Goal: Find specific page/section: Find specific page/section

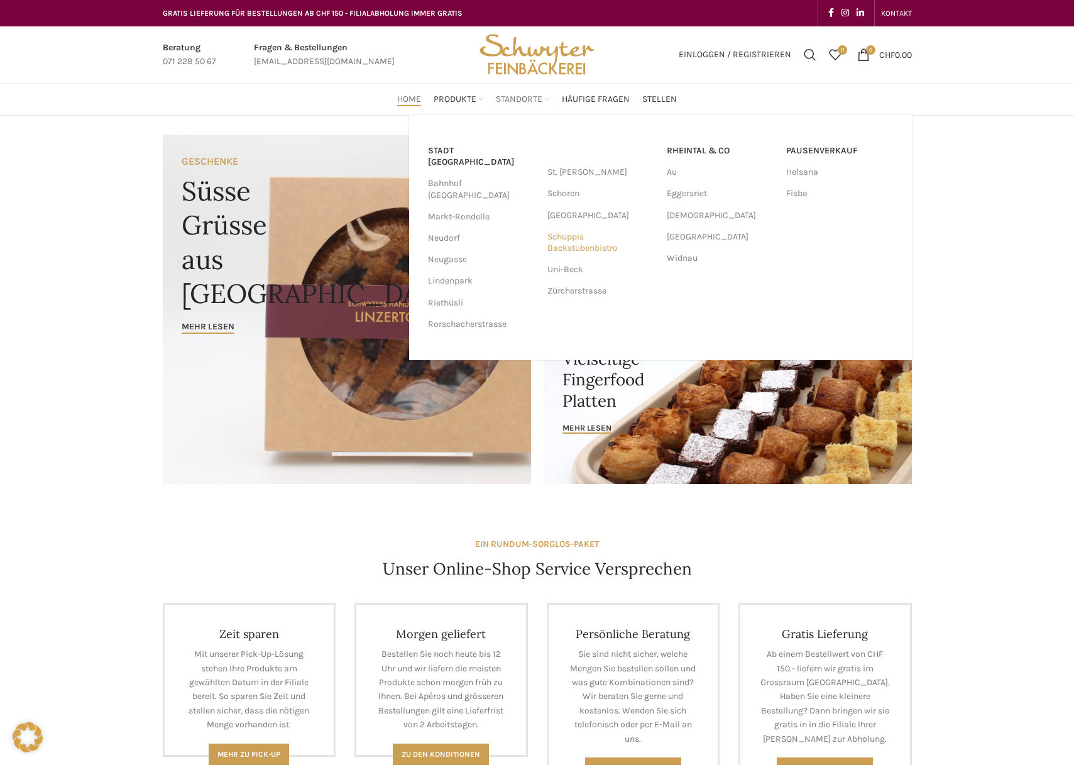
click at [561, 248] on link "Schuppis Backstubenbistro" at bounding box center [600, 242] width 107 height 33
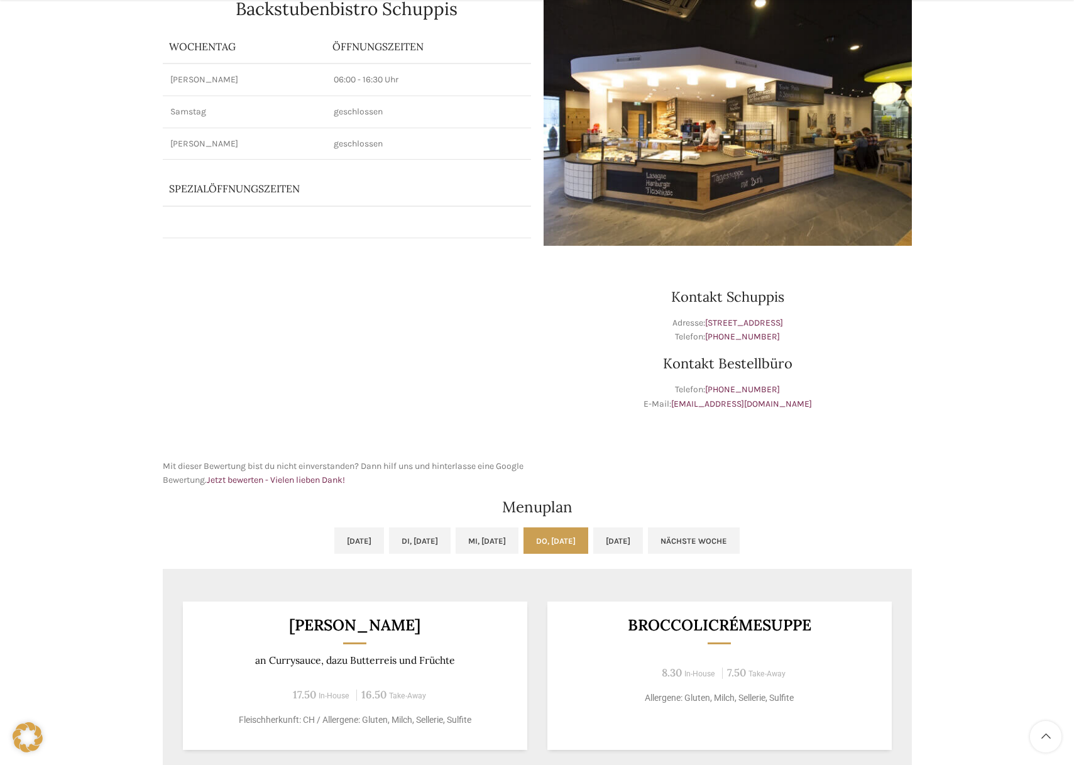
scroll to position [501, 0]
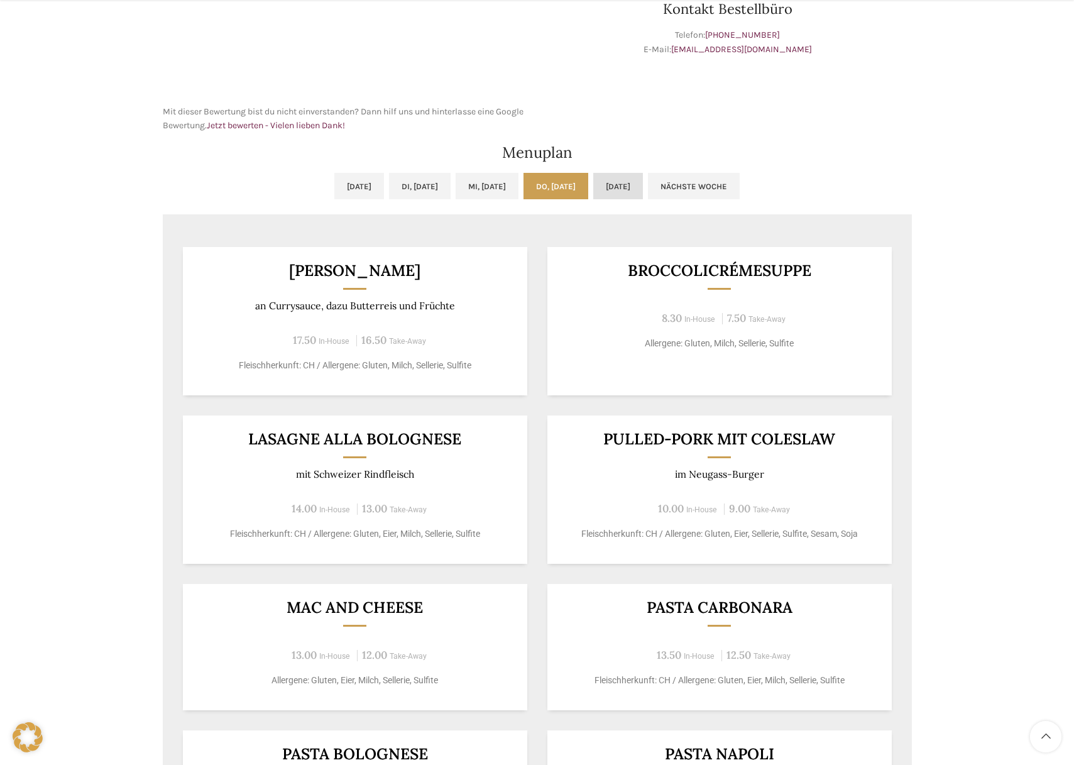
click at [643, 192] on link "Fr, 03.10.2025" at bounding box center [618, 186] width 50 height 26
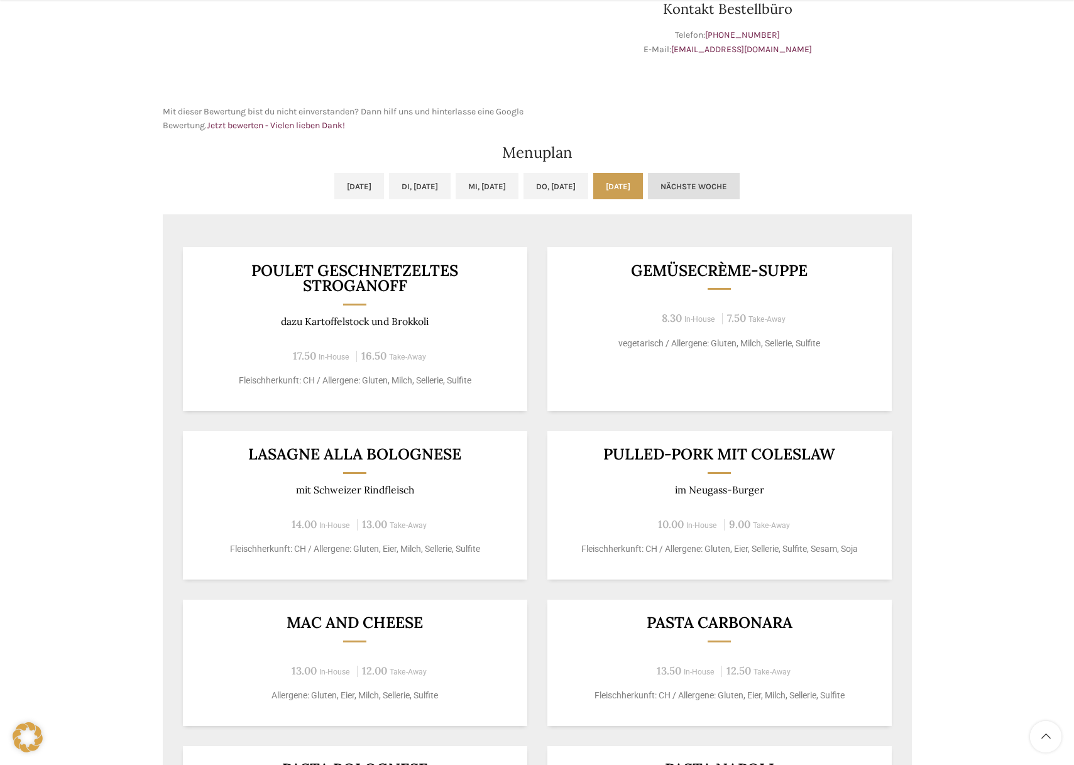
click at [740, 183] on link "Nächste Woche" at bounding box center [694, 186] width 92 height 26
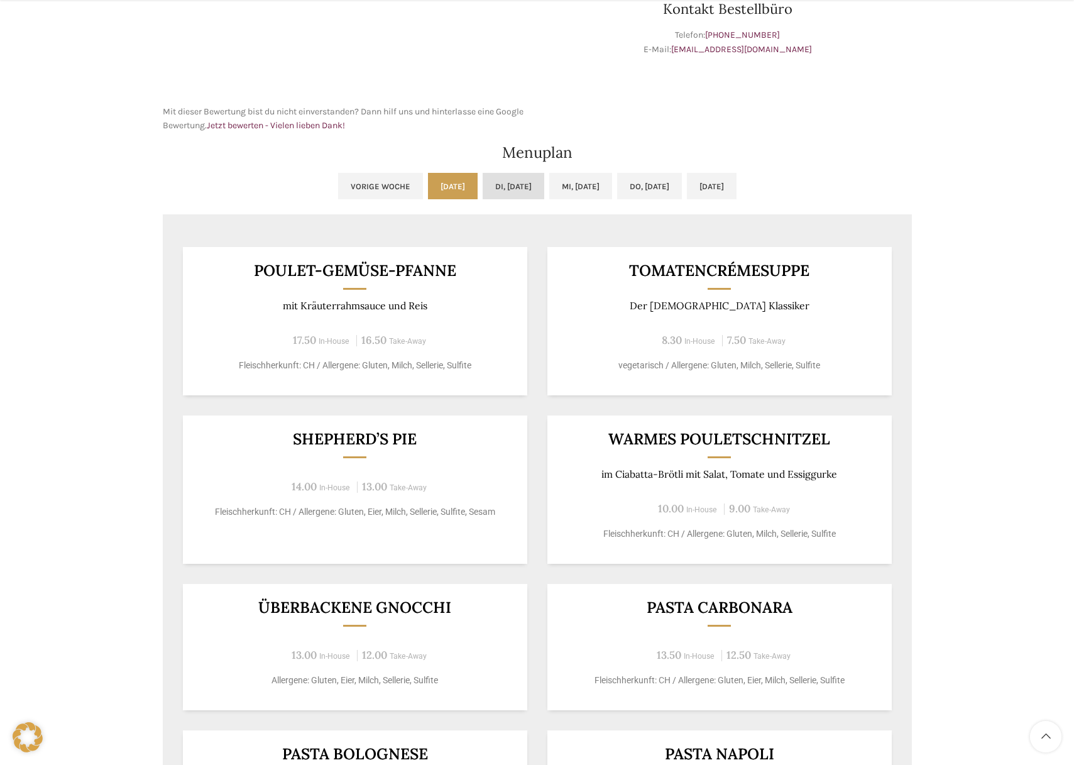
click at [483, 182] on link "Di, 07.10.2025" at bounding box center [514, 186] width 62 height 26
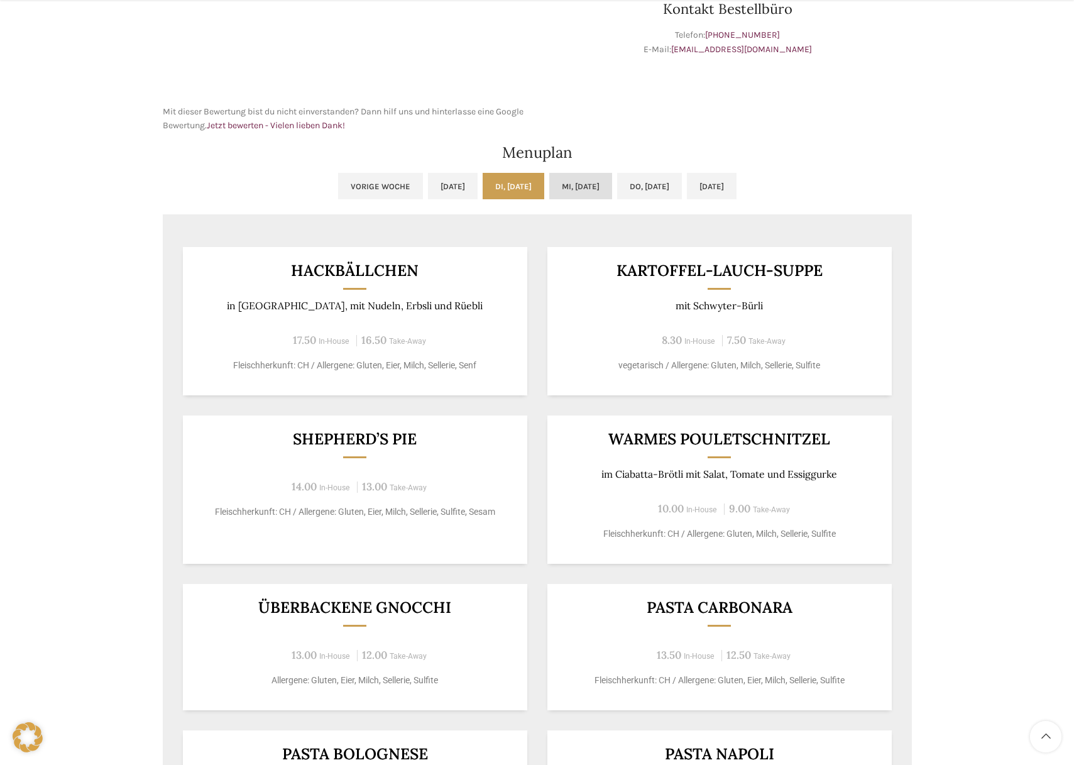
click at [556, 180] on link "Mi, 08.10.2025" at bounding box center [580, 186] width 63 height 26
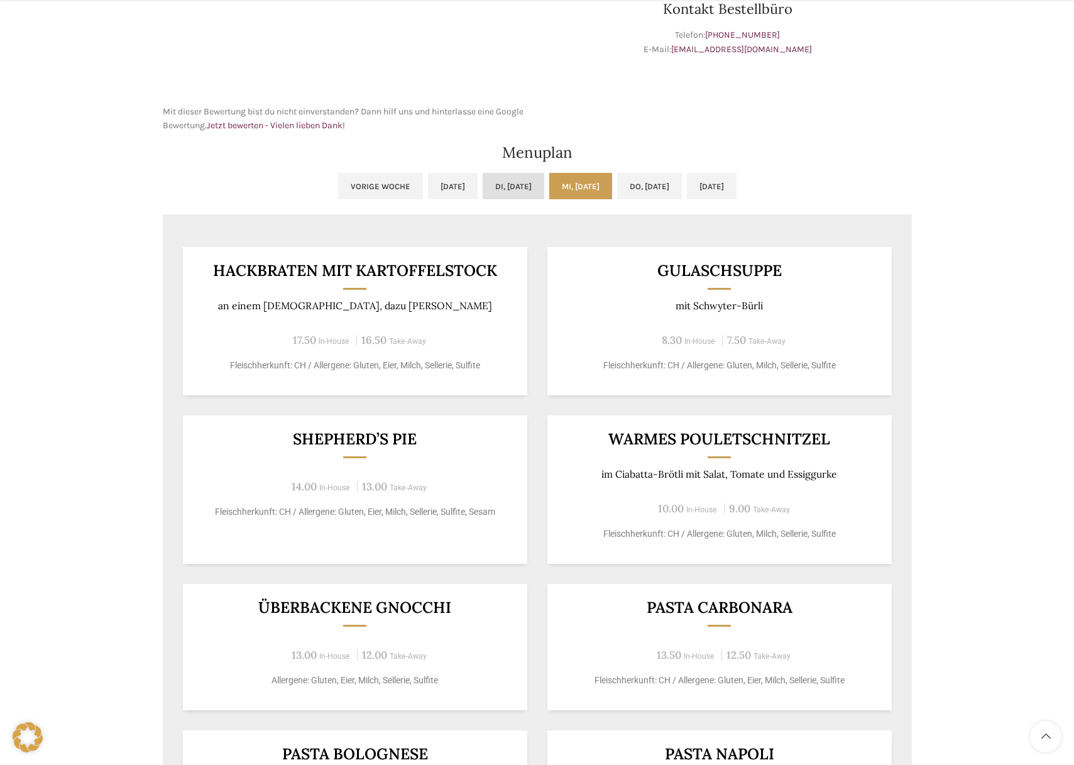
click at [515, 196] on link "Di, 07.10.2025" at bounding box center [514, 186] width 62 height 26
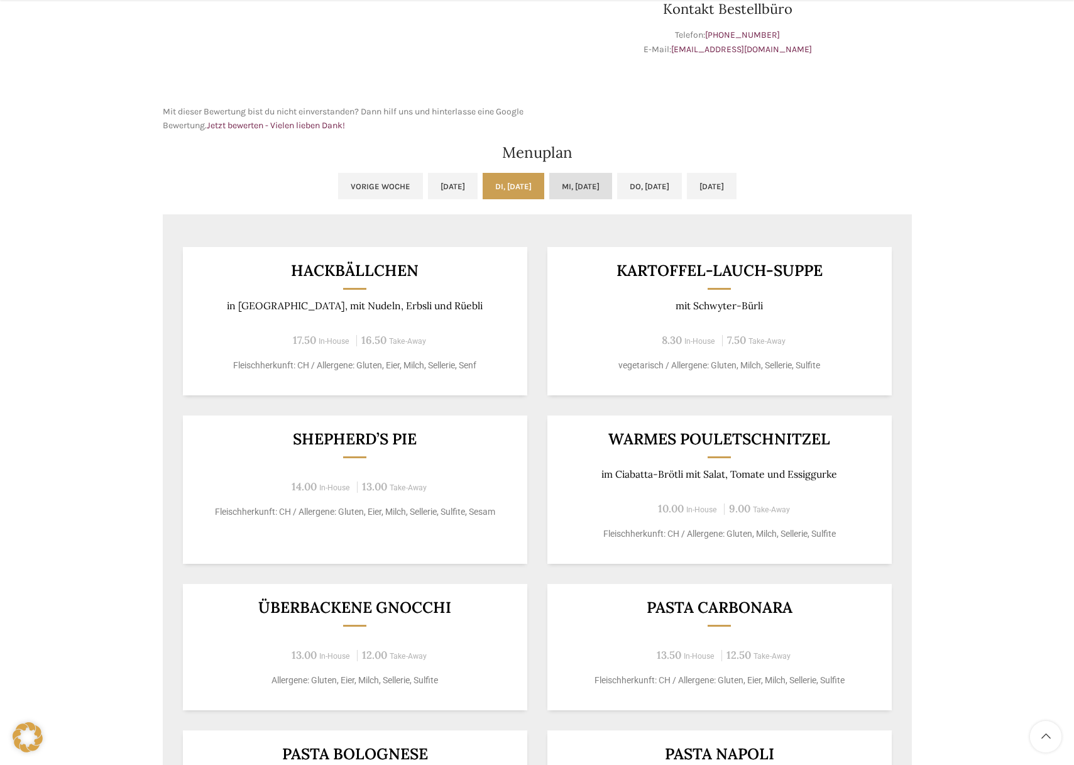
click at [585, 192] on link "Mi, 08.10.2025" at bounding box center [580, 186] width 63 height 26
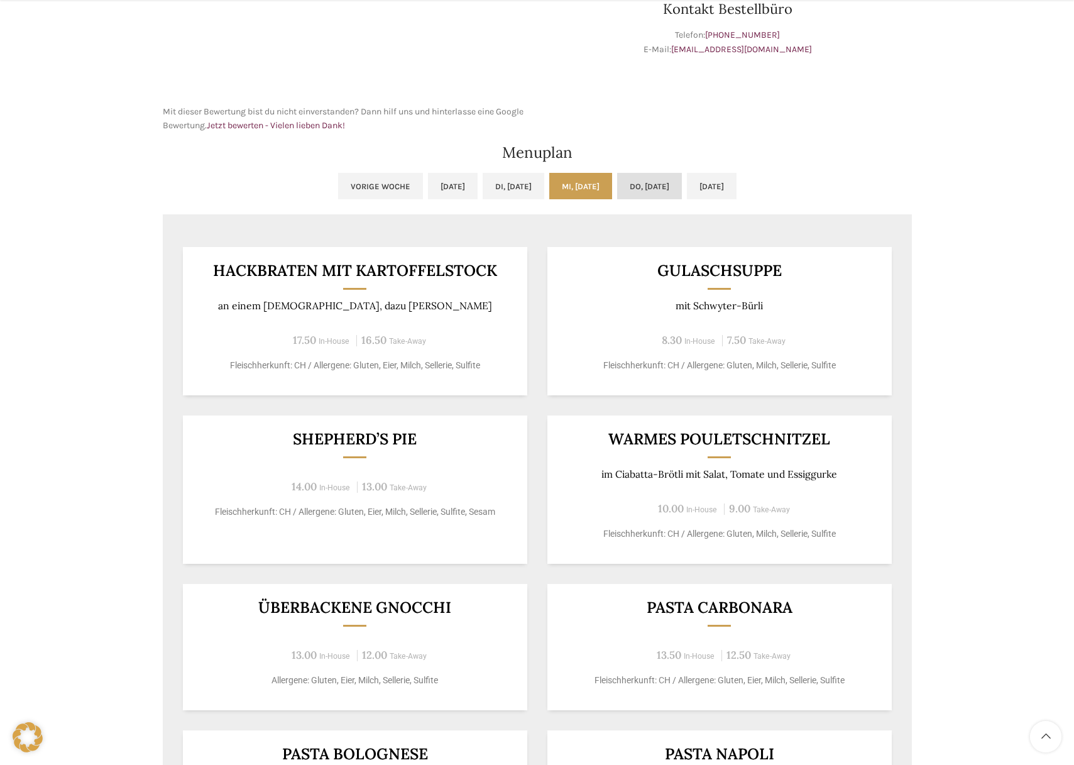
click at [658, 187] on link "Do, 09.10.2025" at bounding box center [649, 186] width 65 height 26
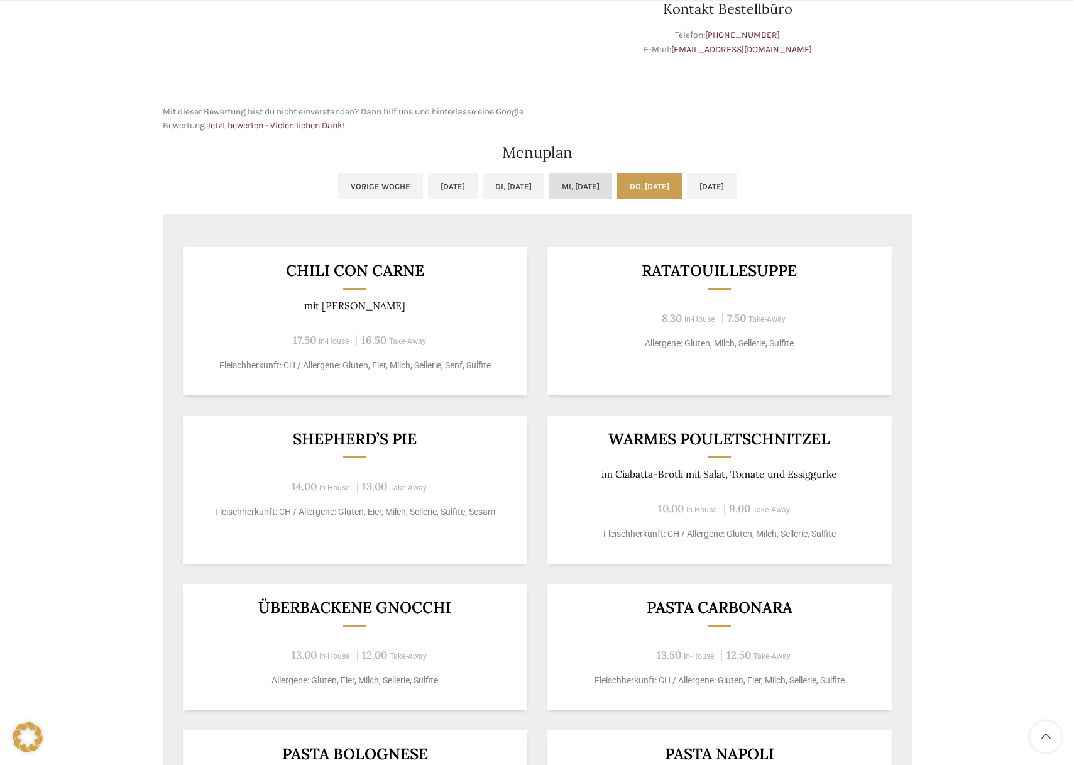
click at [559, 182] on link "Mi, 08.10.2025" at bounding box center [580, 186] width 63 height 26
